Goal: Task Accomplishment & Management: Complete application form

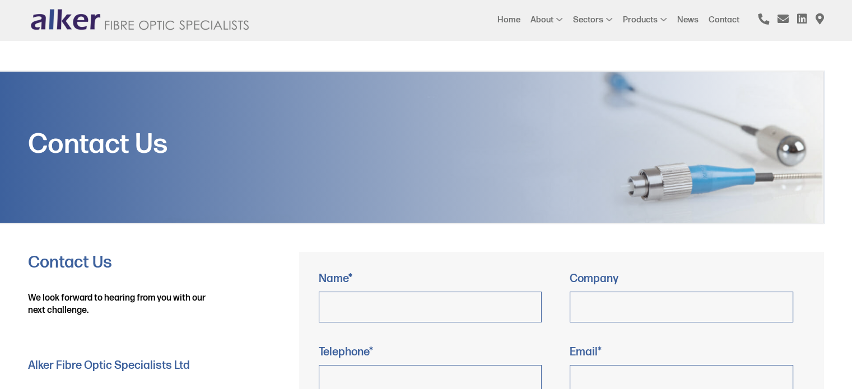
click at [670, 277] on p "Company" at bounding box center [687, 308] width 235 height 73
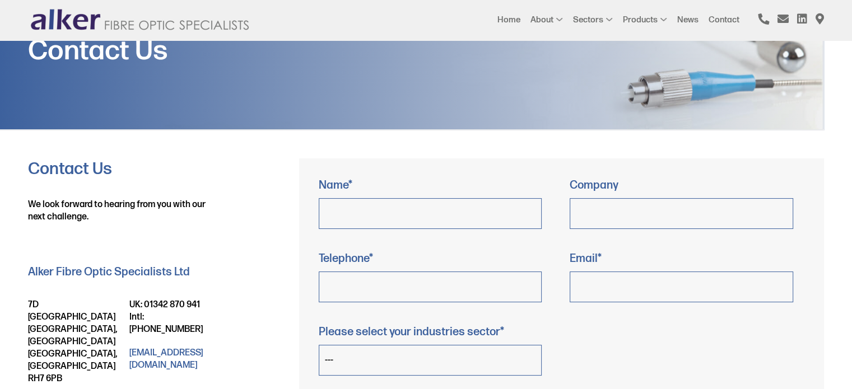
scroll to position [94, 0]
click at [441, 209] on input "Contact form" at bounding box center [430, 213] width 223 height 31
type input "[PERSON_NAME]"
type input "BAUMANGROUP"
type input "6754875795"
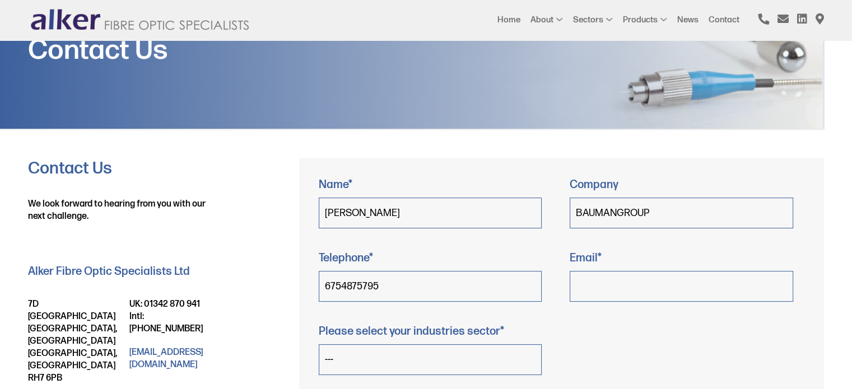
type input "[PERSON_NAME][EMAIL_ADDRESS][DOMAIN_NAME]"
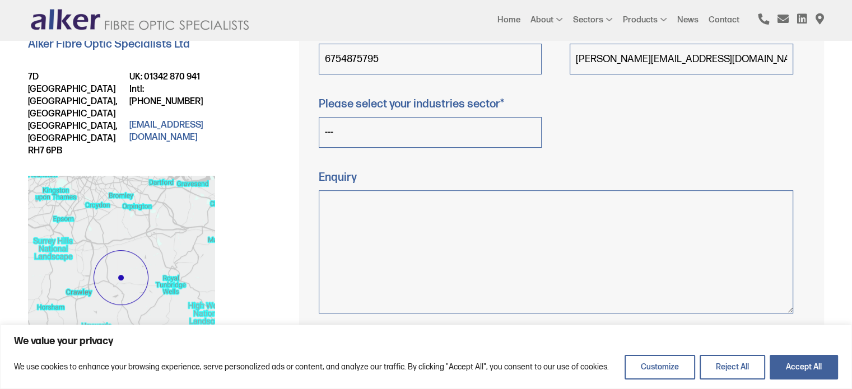
scroll to position [322, 0]
click at [441, 138] on select "--- Space Military Aerospace Medical Research Renewable Nuclear Oil/Gas Rail/Tr…" at bounding box center [430, 132] width 223 height 31
select select "Other"
click at [319, 117] on select "--- Space Military Aerospace Medical Research Renewable Nuclear Oil/Gas Rail/Tr…" at bounding box center [430, 132] width 223 height 31
click at [376, 268] on textarea "Contact form" at bounding box center [556, 251] width 474 height 123
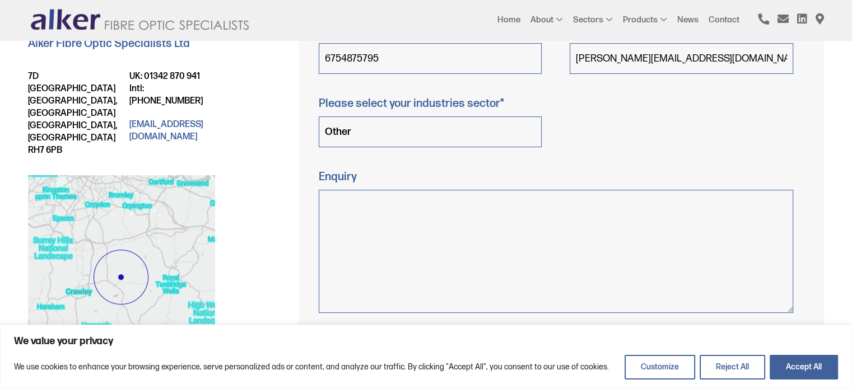
paste textarea "Hello, I am reaching out to request more detailed information regarding your pr…"
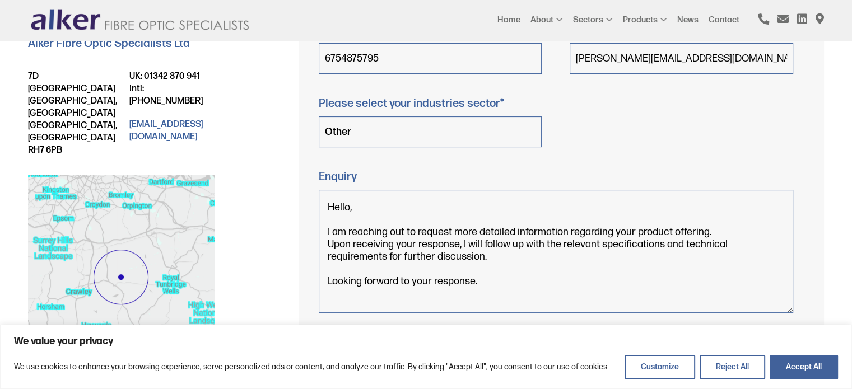
type textarea "Hello, I am reaching out to request more detailed information regarding your pr…"
click at [591, 141] on div "Contact form" at bounding box center [687, 132] width 252 height 73
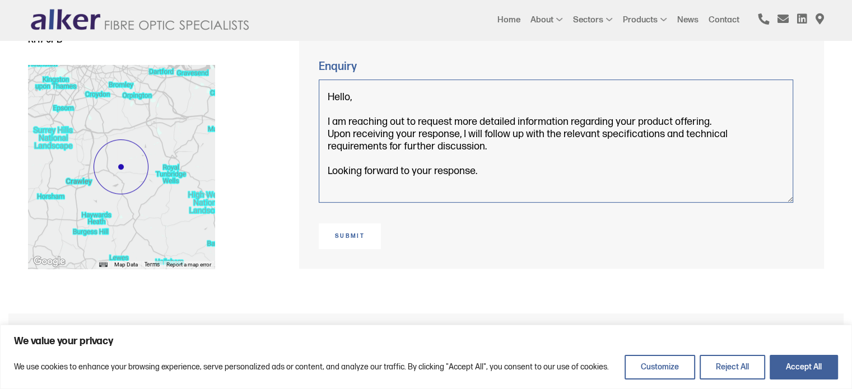
scroll to position [435, 0]
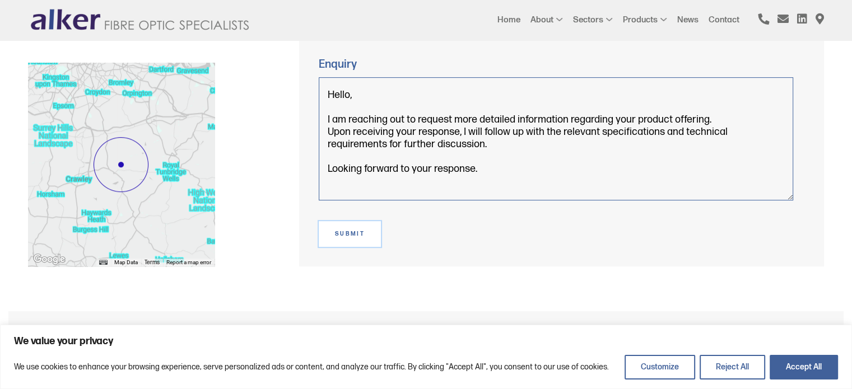
click at [345, 239] on input "Submit" at bounding box center [350, 234] width 63 height 26
